Goal: Task Accomplishment & Management: Complete application form

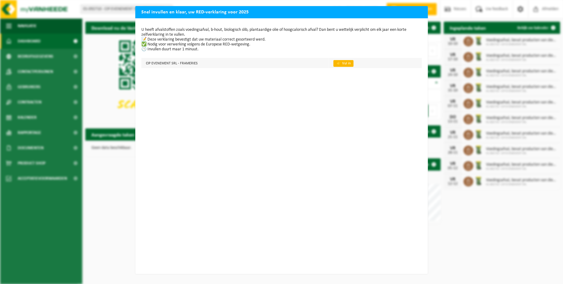
click at [343, 63] on link "👉 Vul in" at bounding box center [344, 63] width 20 height 7
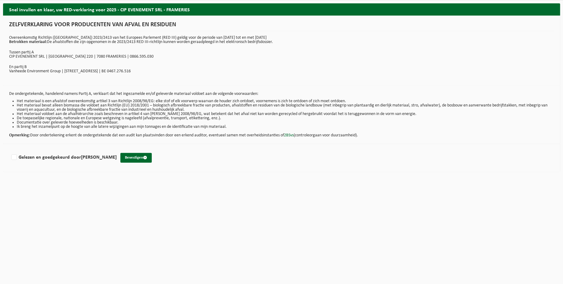
drag, startPoint x: 9, startPoint y: 23, endPoint x: 166, endPoint y: 143, distance: 197.0
click at [166, 86] on div "ZELFVERKLARING VOOR PRODUCENTEN VAN AFVAL EN RESIDUEN Overeenkomstig Richtlijn …" at bounding box center [281, 51] width 557 height 70
copy div "LOREMIPSUMDOLO SITA CONSECTETUR ADI ELITS DO EIUSMODT Incididuntutla Etdolorem …"
click at [14, 161] on label "Gelezen en goedgekeurd door [PERSON_NAME]" at bounding box center [63, 157] width 107 height 9
click at [117, 150] on input "Gelezen en goedgekeurd door [PERSON_NAME]" at bounding box center [117, 149] width 0 height 0
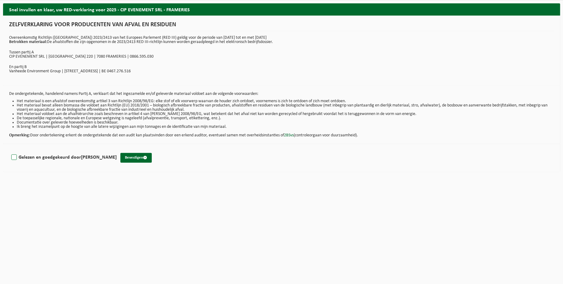
checkbox input "true"
click at [132, 160] on button "Bevestigen" at bounding box center [135, 158] width 31 height 10
